Goal: Navigation & Orientation: Find specific page/section

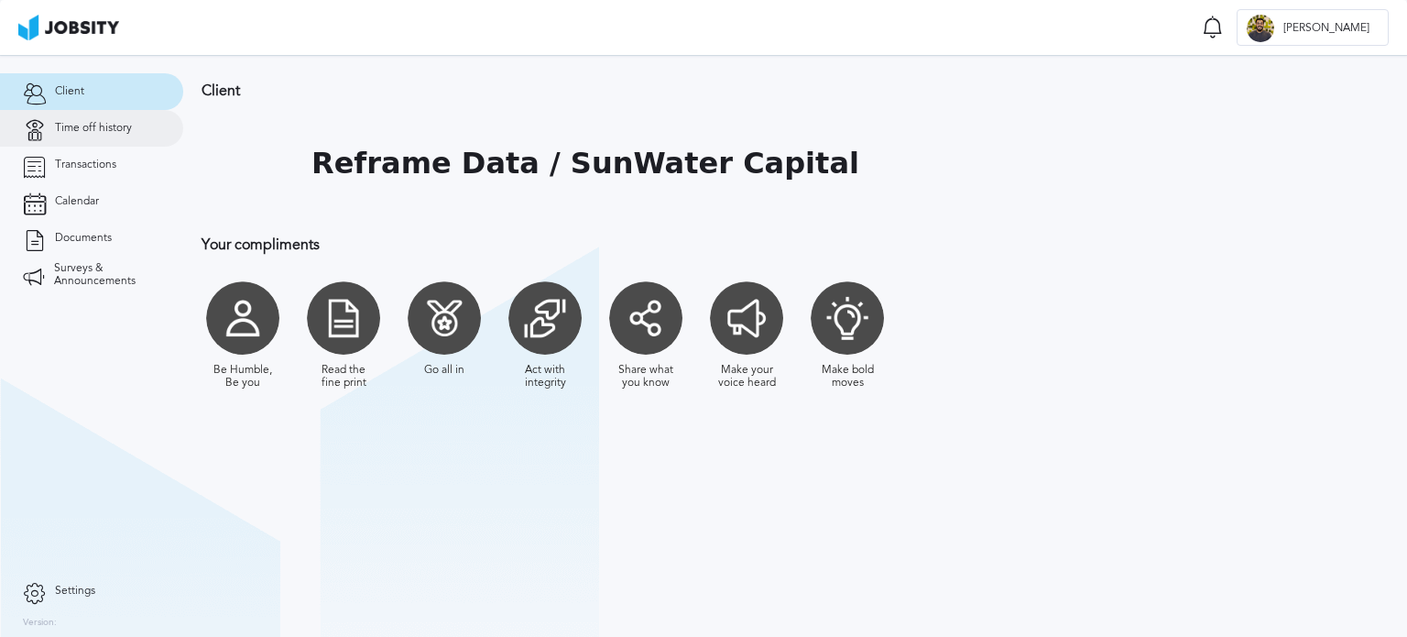
click at [128, 111] on link "Time off history" at bounding box center [91, 128] width 183 height 37
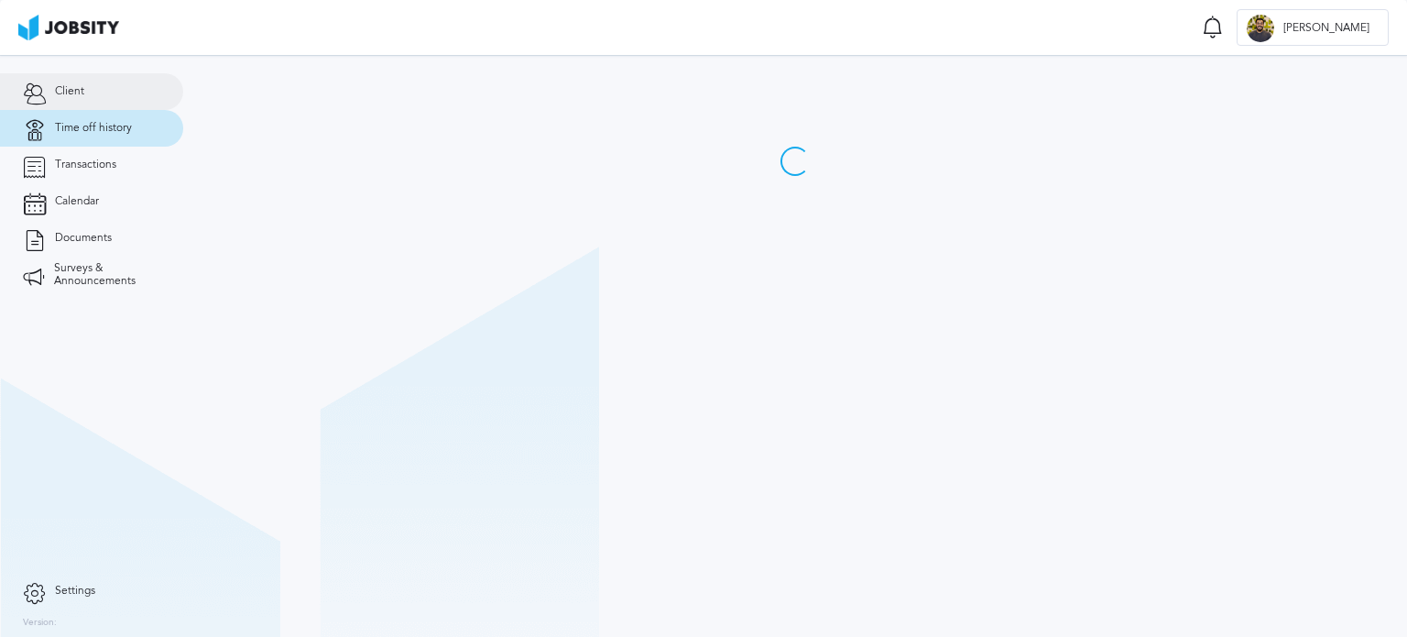
click at [110, 80] on link "Client" at bounding box center [91, 91] width 183 height 37
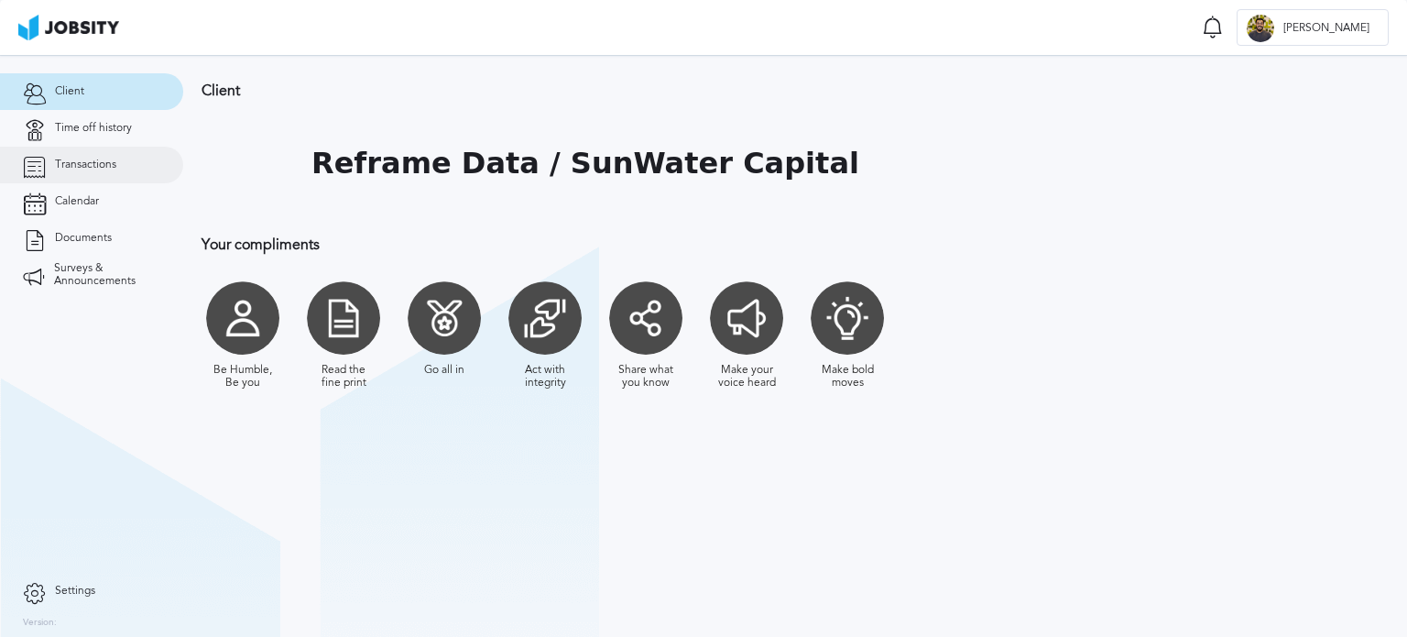
click at [103, 176] on link "Transactions" at bounding box center [91, 165] width 183 height 37
